Goal: Task Accomplishment & Management: Manage account settings

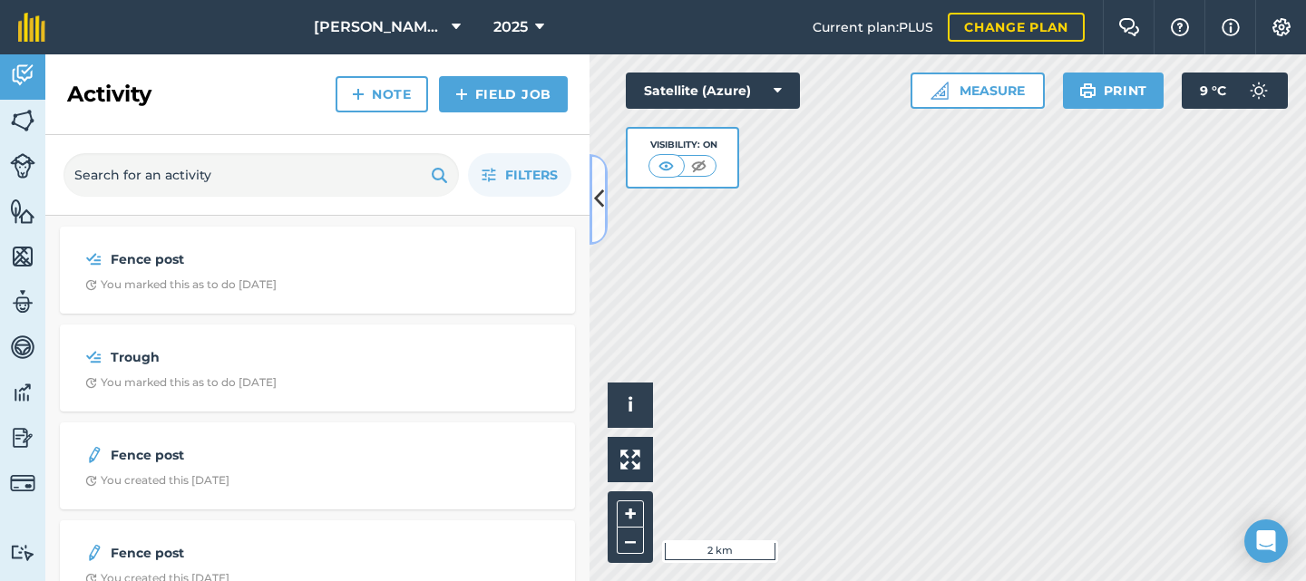
click at [601, 199] on icon at bounding box center [599, 199] width 10 height 32
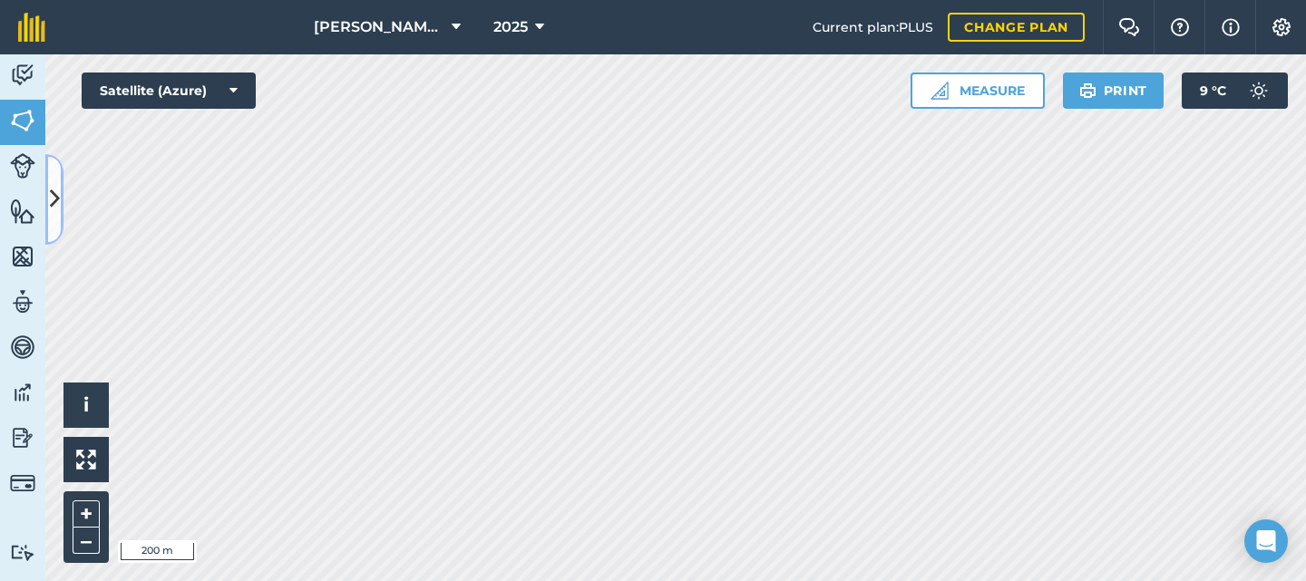
click at [45, 208] on button at bounding box center [54, 199] width 18 height 91
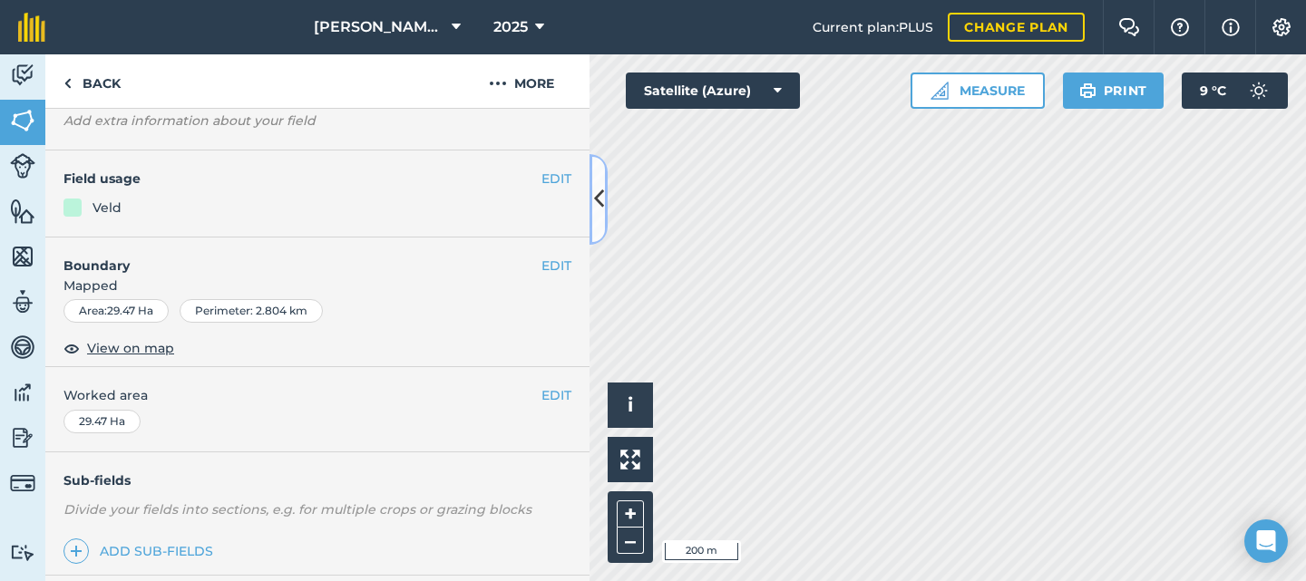
scroll to position [380, 0]
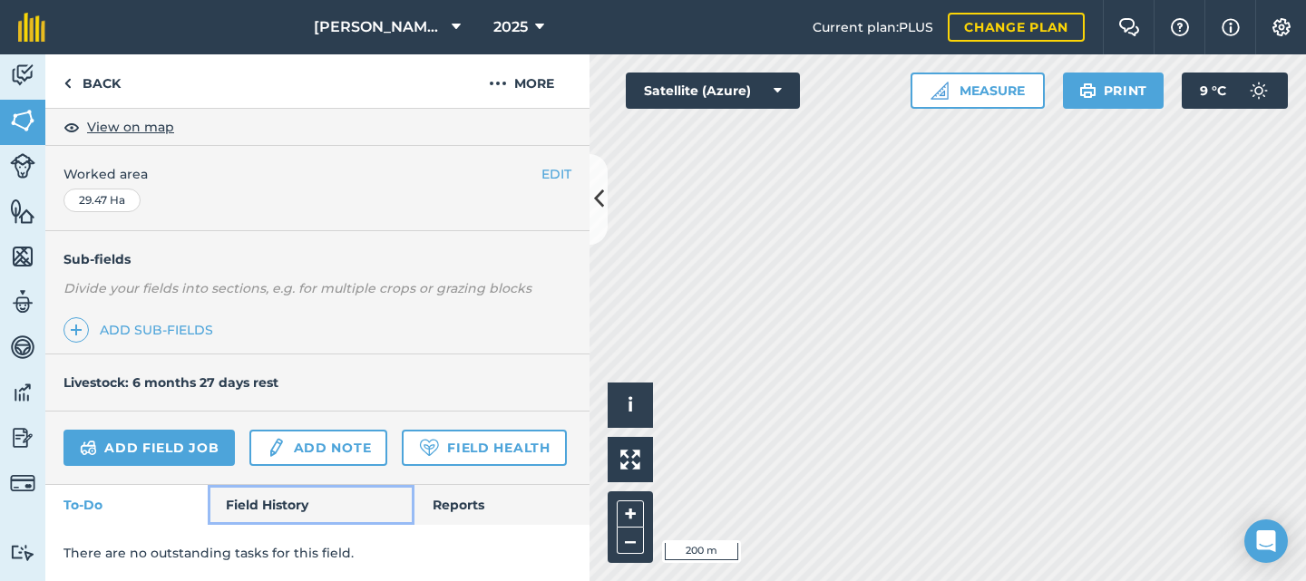
click at [264, 505] on link "Field History" at bounding box center [311, 505] width 206 height 40
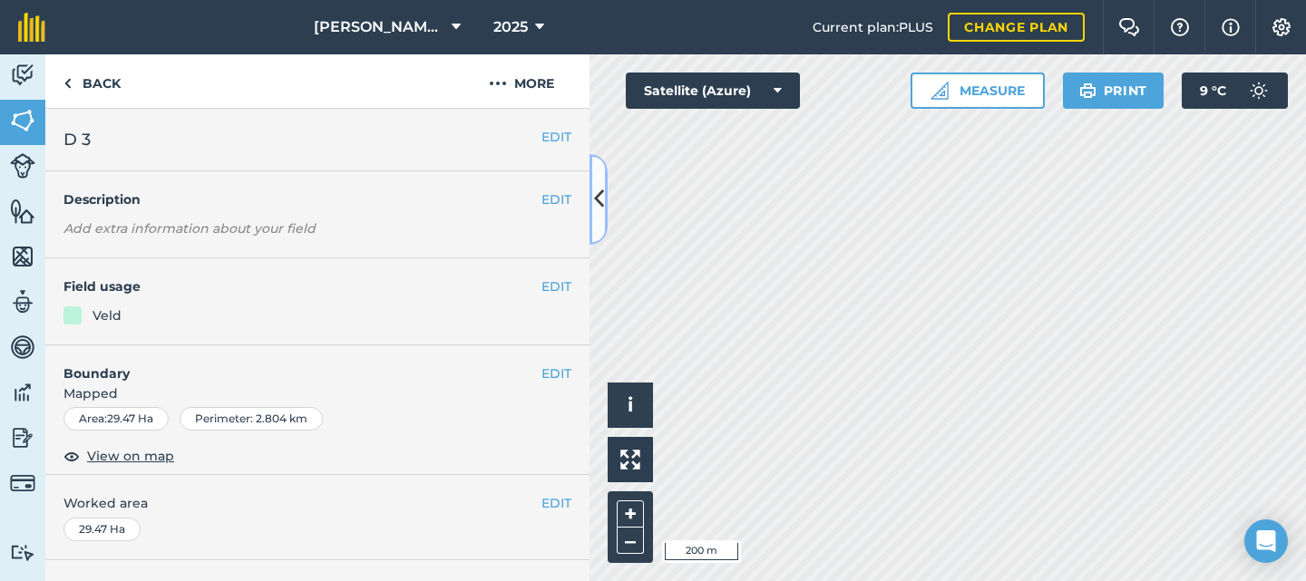
click at [597, 193] on icon at bounding box center [599, 199] width 10 height 32
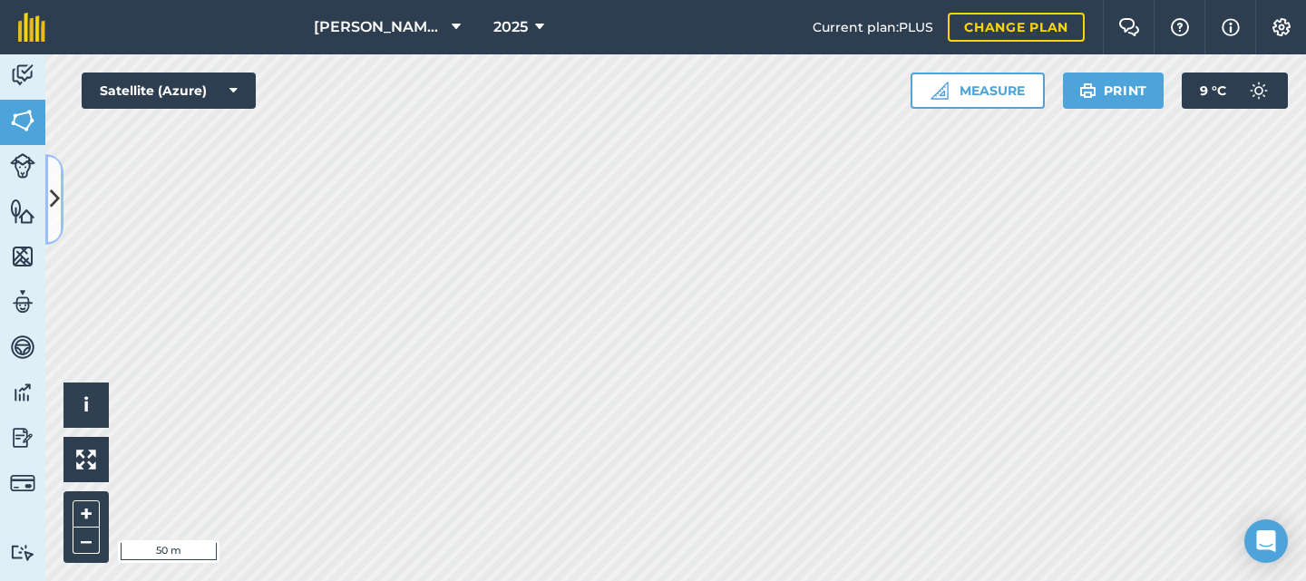
click at [58, 206] on icon at bounding box center [55, 199] width 10 height 32
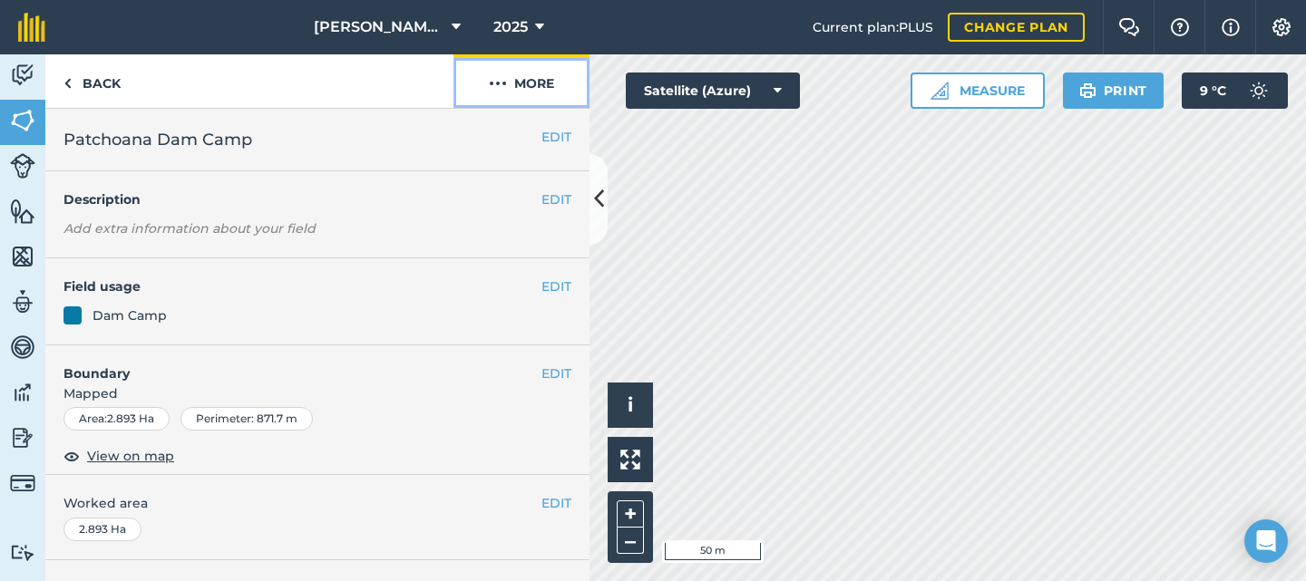
click at [494, 73] on img at bounding box center [498, 84] width 18 height 22
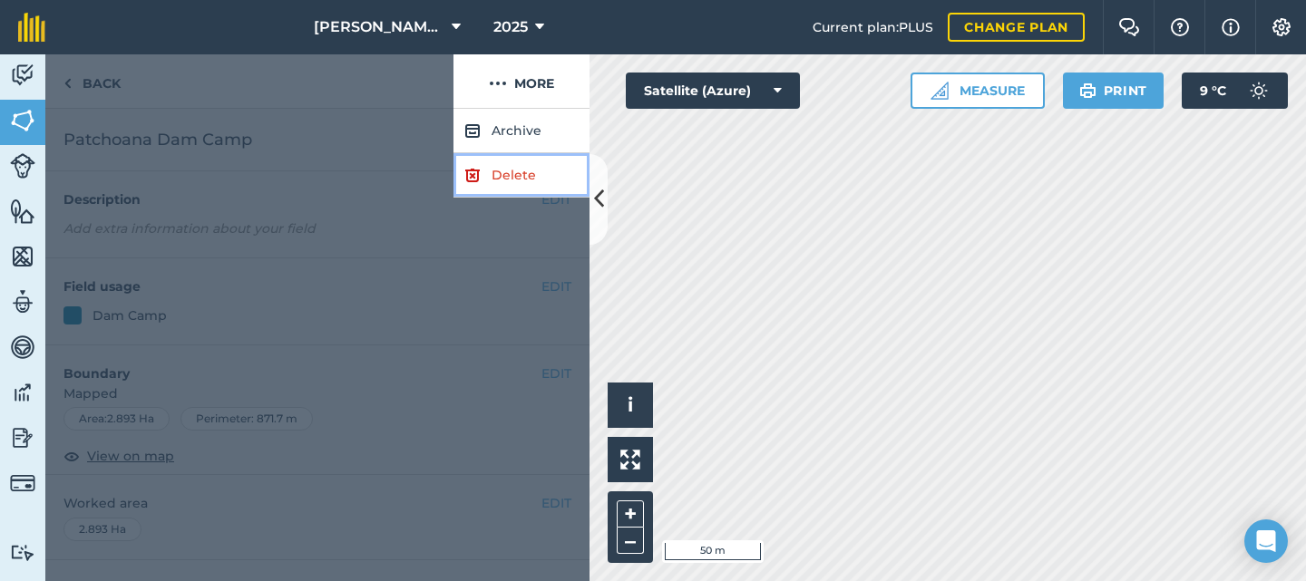
click at [500, 171] on link "Delete" at bounding box center [521, 175] width 136 height 44
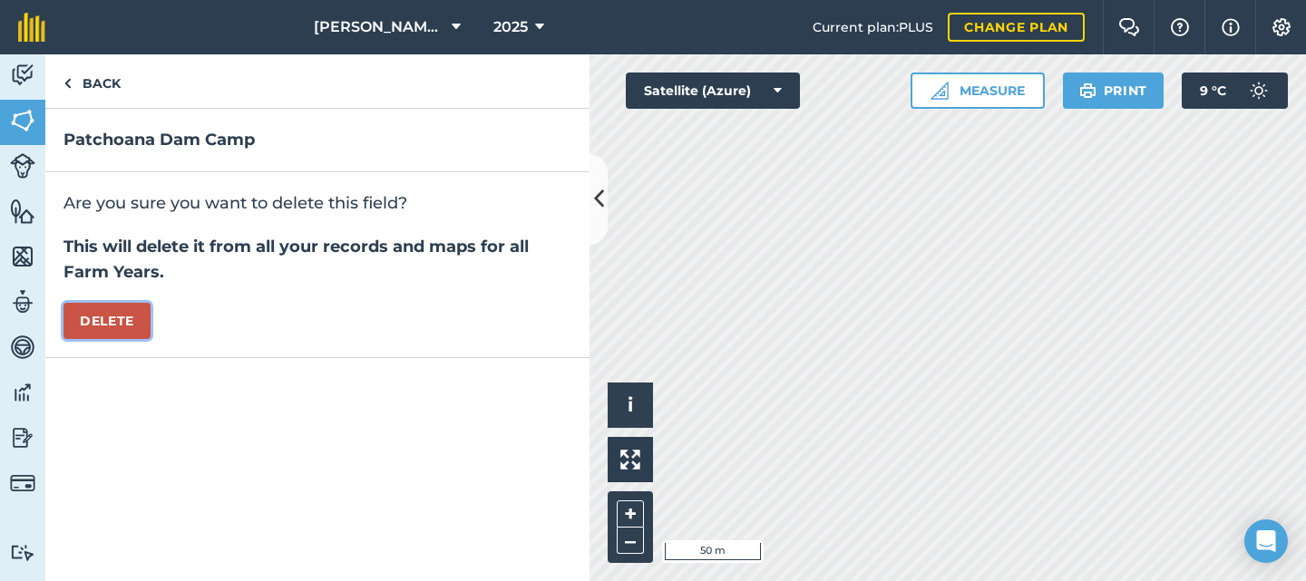
click at [105, 327] on button "Delete" at bounding box center [106, 321] width 87 height 36
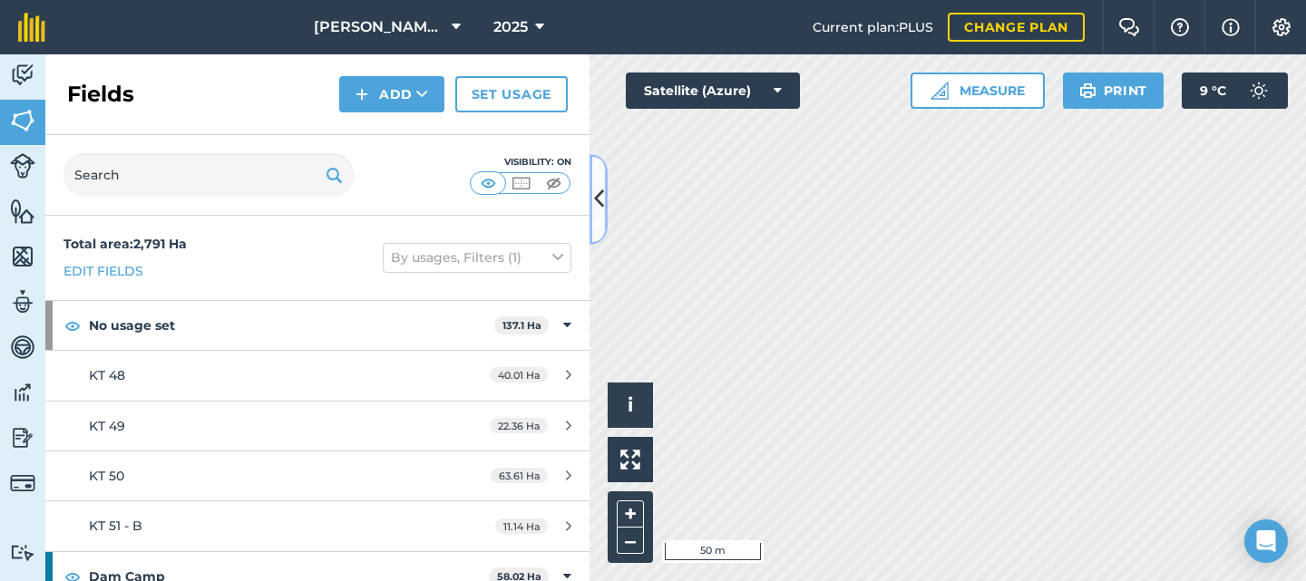
click at [594, 200] on icon at bounding box center [599, 199] width 10 height 32
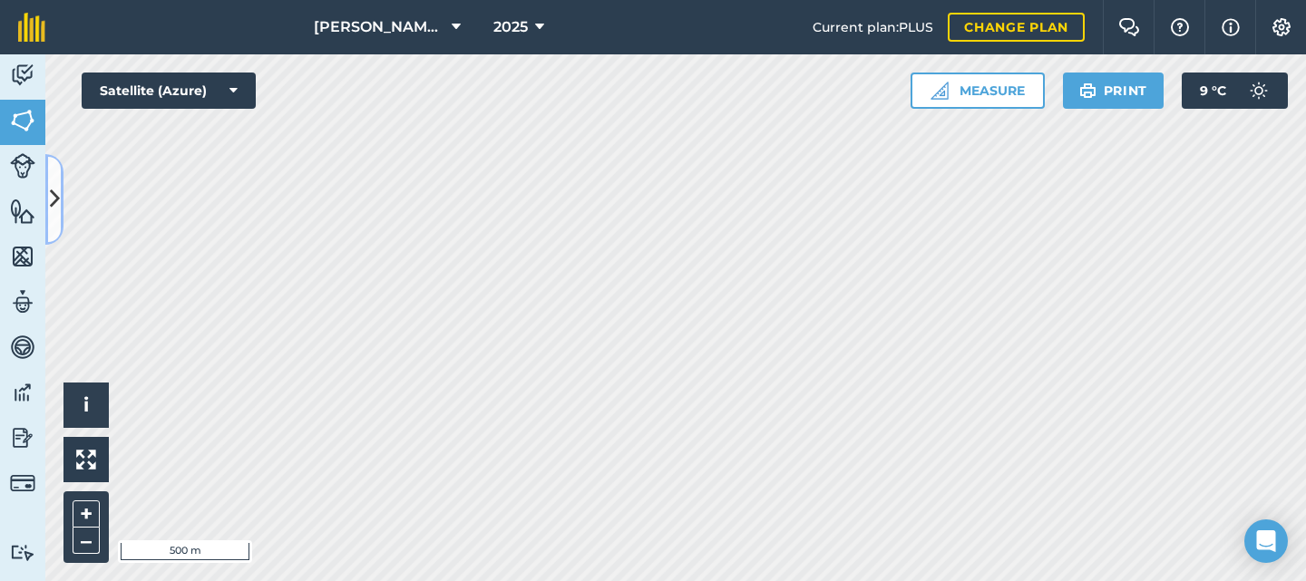
click at [57, 201] on icon at bounding box center [55, 199] width 10 height 32
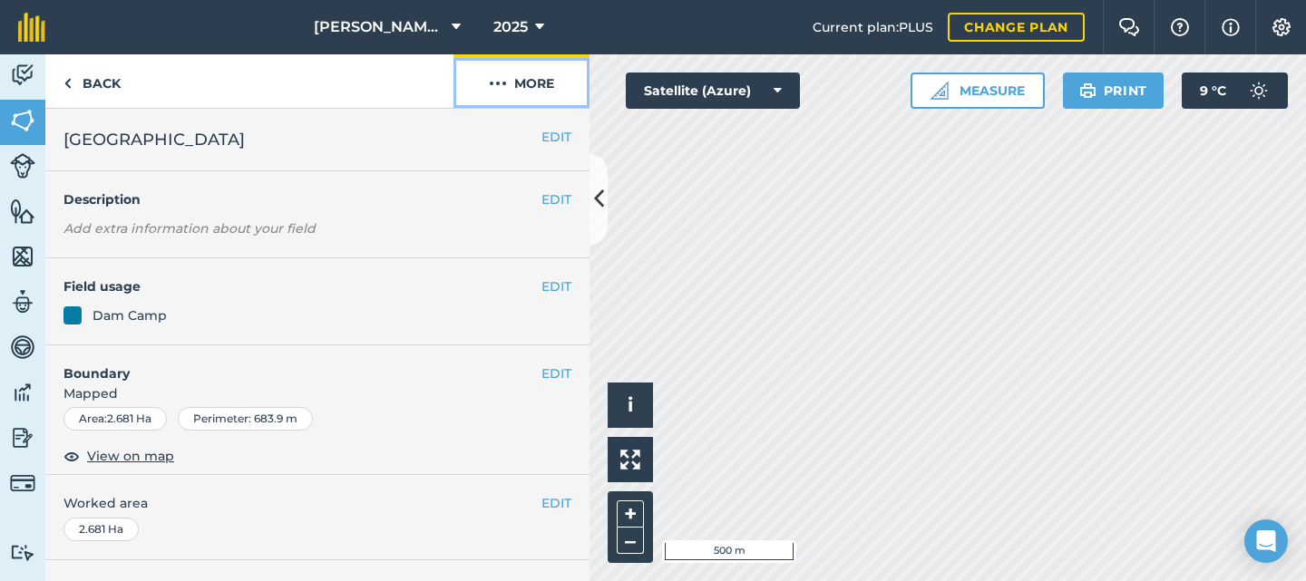
click at [492, 83] on img at bounding box center [498, 84] width 18 height 22
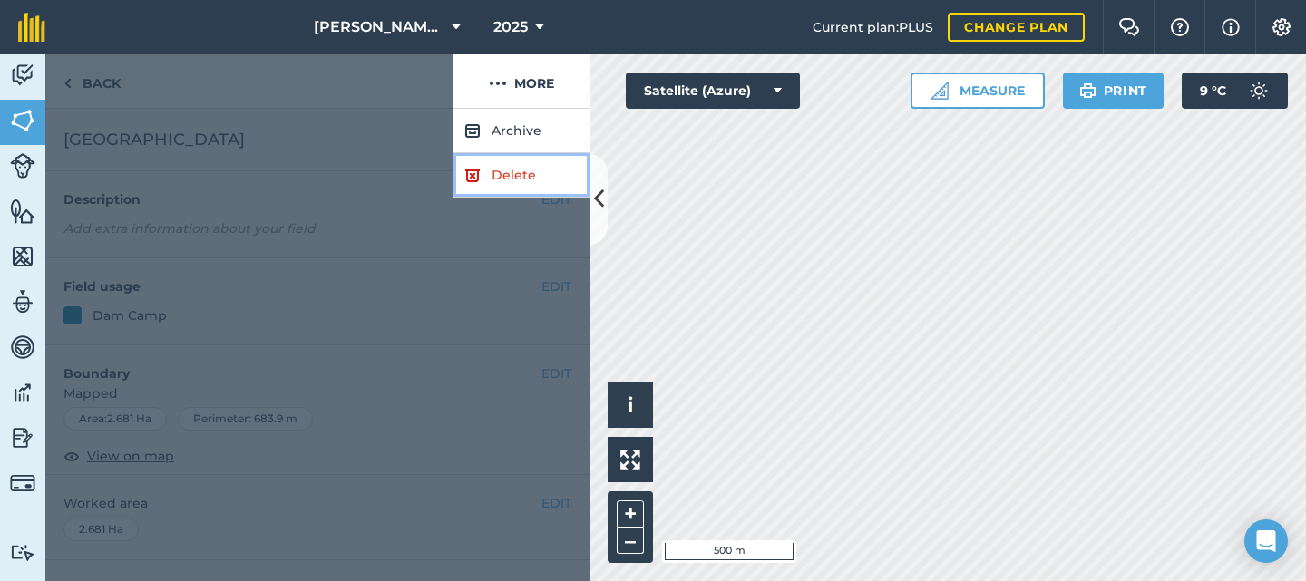
click at [520, 183] on link "Delete" at bounding box center [521, 175] width 136 height 44
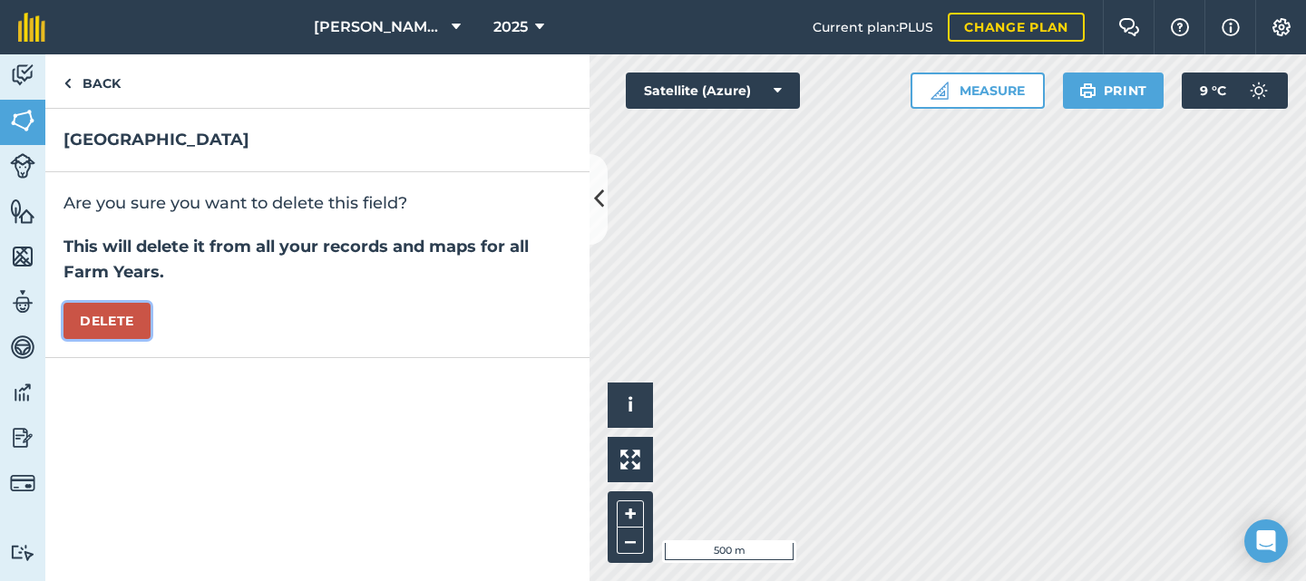
click at [119, 316] on button "Delete" at bounding box center [106, 321] width 87 height 36
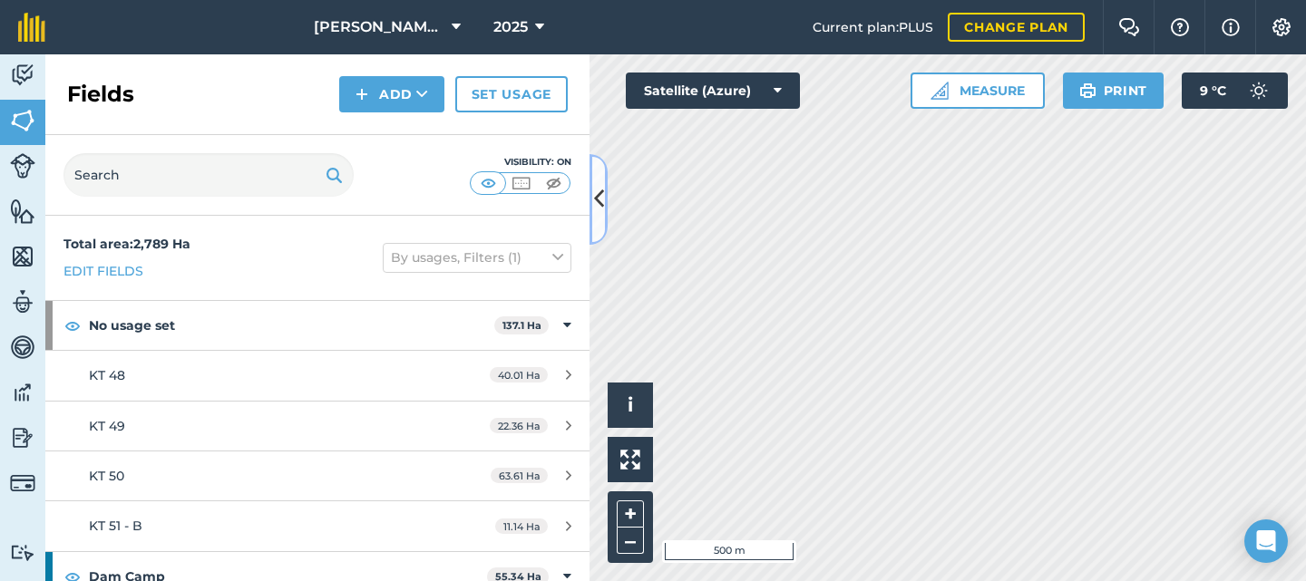
click at [598, 198] on icon at bounding box center [599, 199] width 10 height 32
